Goal: Task Accomplishment & Management: Complete application form

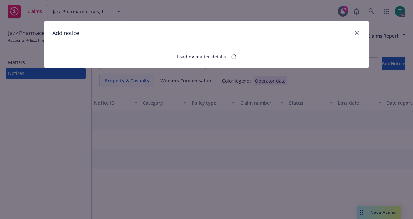
select select "AUTO"
select select "open"
select select "CLAIM"
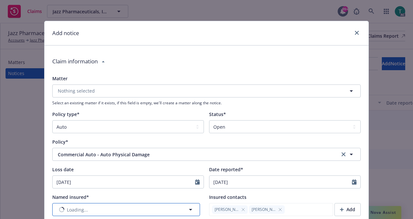
click at [117, 206] on button "Loading..." at bounding box center [126, 209] width 148 height 13
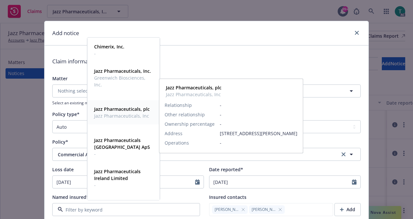
click at [133, 112] on span "Jazz Pharmaceuticals, plc" at bounding box center [122, 108] width 56 height 7
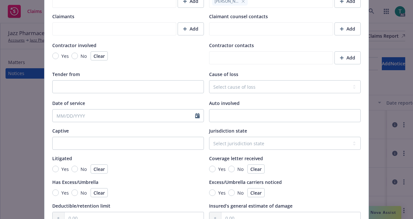
scroll to position [617, 0]
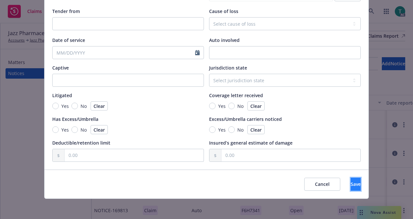
click at [351, 184] on button "Save" at bounding box center [356, 184] width 10 height 13
type textarea "x"
